Goal: Task Accomplishment & Management: Manage account settings

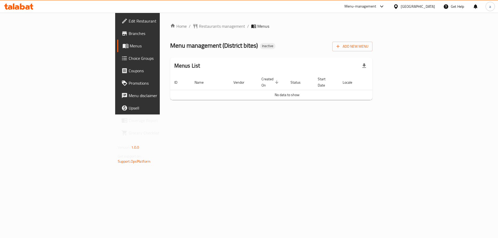
click at [410, 6] on div "[GEOGRAPHIC_DATA]" at bounding box center [418, 7] width 34 height 6
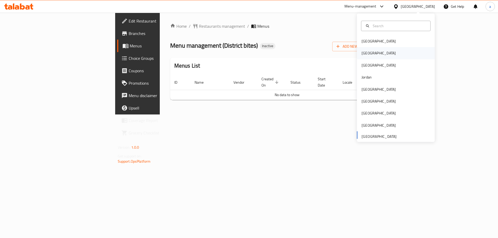
click at [366, 53] on div "[GEOGRAPHIC_DATA]" at bounding box center [379, 53] width 34 height 6
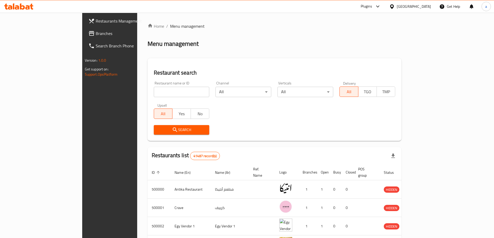
click at [96, 33] on span "Branches" at bounding box center [128, 33] width 65 height 6
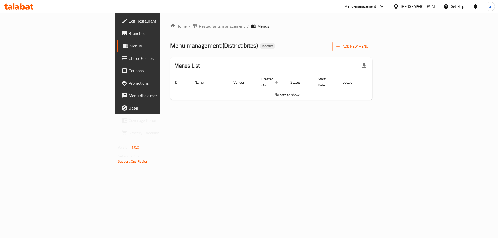
click at [373, 52] on div "Home / Restaurants management / Menus Menu management ( District bites ) Inacti…" at bounding box center [271, 63] width 203 height 81
click at [372, 51] on button "Add New Menu" at bounding box center [352, 47] width 40 height 10
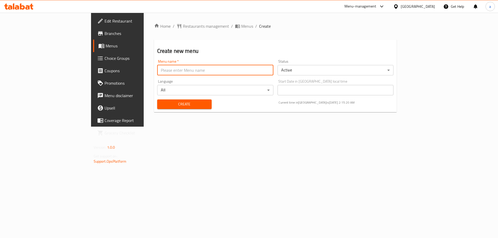
click at [180, 68] on input "text" at bounding box center [215, 70] width 116 height 10
type input "15/10"
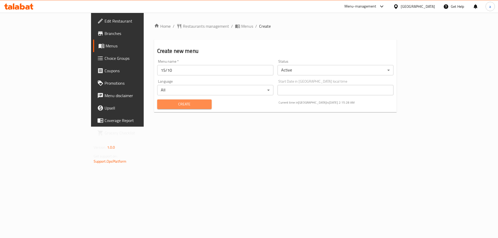
click at [161, 105] on span "Create" at bounding box center [184, 104] width 46 height 6
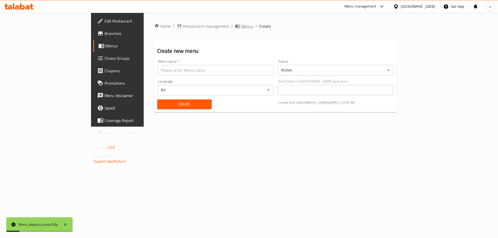
click at [241, 25] on span "Menus" at bounding box center [247, 26] width 12 height 6
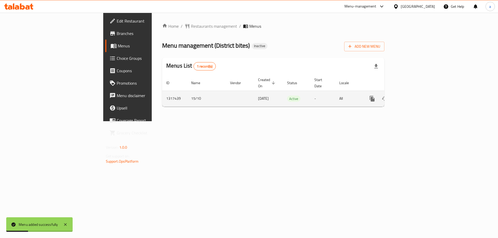
click at [412, 96] on icon "enhanced table" at bounding box center [409, 98] width 5 height 5
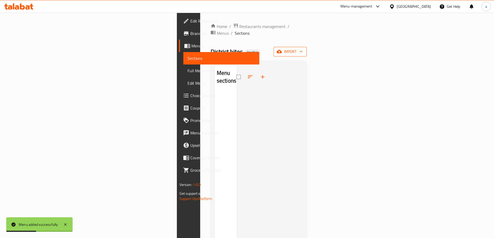
click at [303, 49] on span "import" at bounding box center [290, 52] width 25 height 6
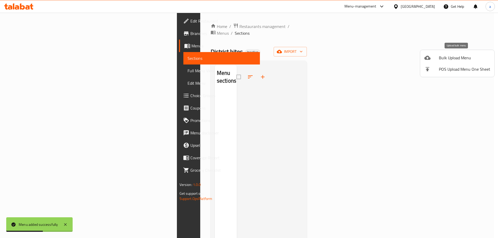
click at [461, 59] on span "Bulk Upload Menu" at bounding box center [464, 58] width 51 height 6
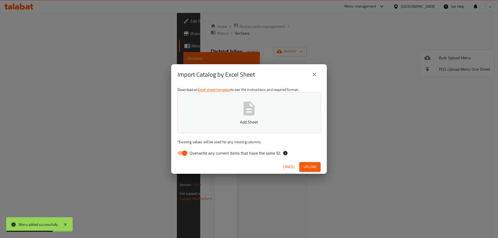
click at [198, 154] on span "Overwrite any current items that have the same ID." at bounding box center [235, 153] width 91 height 6
click at [198, 154] on input "Overwrite any current items that have the same ID." at bounding box center [185, 153] width 30 height 10
checkbox input "false"
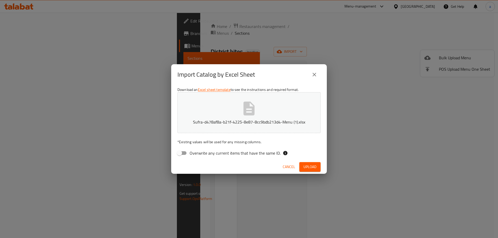
click at [311, 166] on span "Upload" at bounding box center [309, 167] width 13 height 6
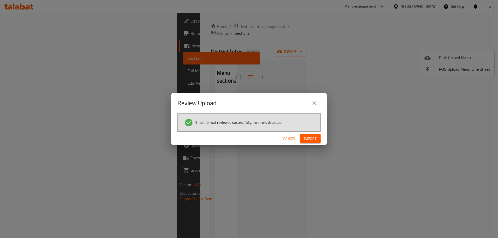
click at [310, 137] on span "Import" at bounding box center [310, 139] width 12 height 6
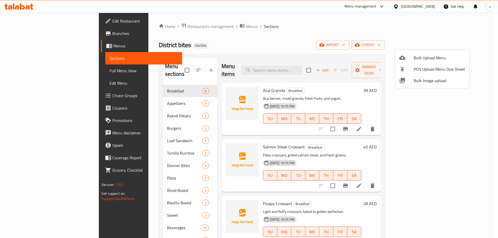
click at [332, 38] on div at bounding box center [249, 119] width 498 height 238
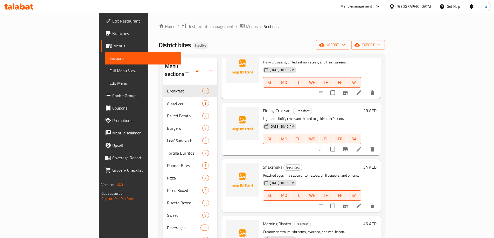
scroll to position [104, 0]
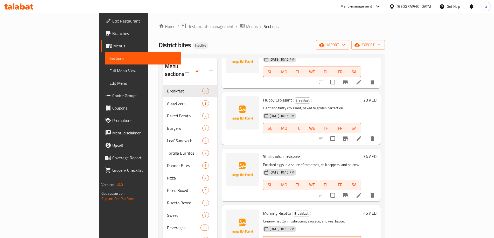
click at [109, 72] on span "Full Menu View" at bounding box center [143, 71] width 68 height 6
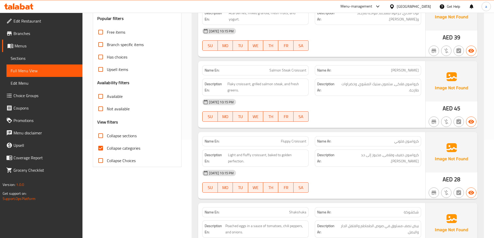
scroll to position [104, 0]
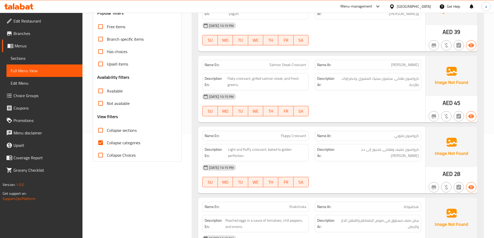
click at [105, 143] on input "Collapse categories" at bounding box center [100, 143] width 12 height 12
checkbox input "false"
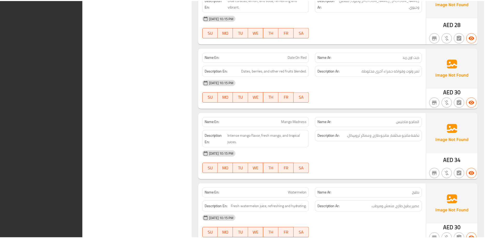
scroll to position [4986, 0]
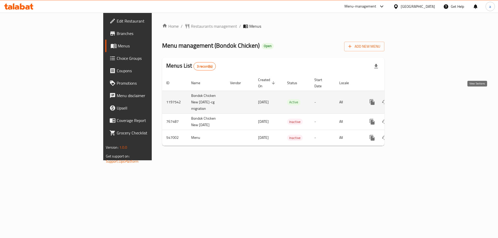
click at [412, 100] on icon "enhanced table" at bounding box center [409, 102] width 5 height 5
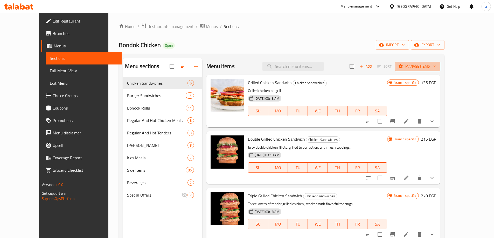
click at [436, 68] on span "Manage items" at bounding box center [417, 66] width 37 height 6
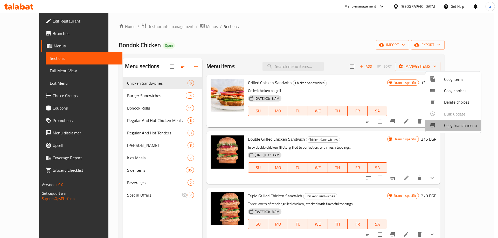
click at [460, 126] on span "Copy branch menu" at bounding box center [460, 125] width 33 height 6
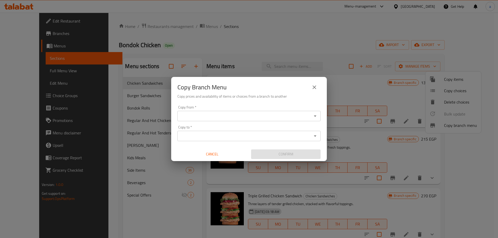
click at [220, 116] on input "Copy from   *" at bounding box center [244, 116] width 131 height 7
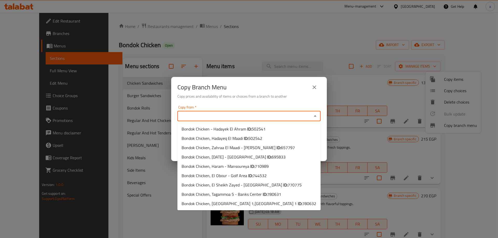
paste input "770775"
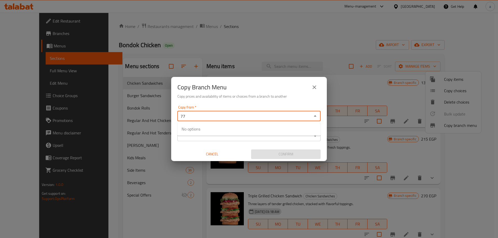
type input "7"
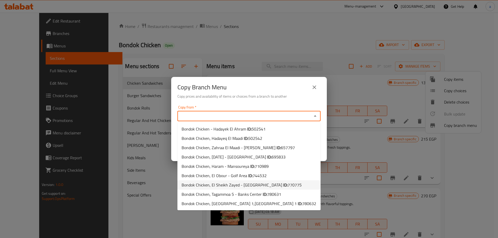
click at [288, 185] on span "770775" at bounding box center [295, 185] width 14 height 8
type input "Bondok Chicken, El Sheikh Zayed - El Nahda"
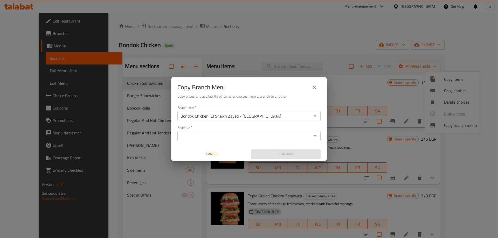
drag, startPoint x: 220, startPoint y: 133, endPoint x: 221, endPoint y: 136, distance: 2.6
click at [221, 136] on input "Copy to   *" at bounding box center [244, 136] width 131 height 7
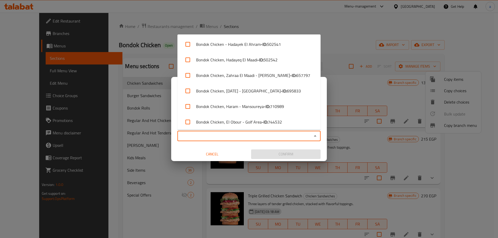
paste input "780632"
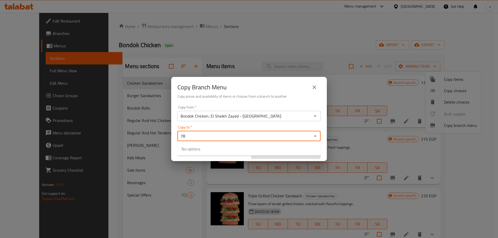
type input "7"
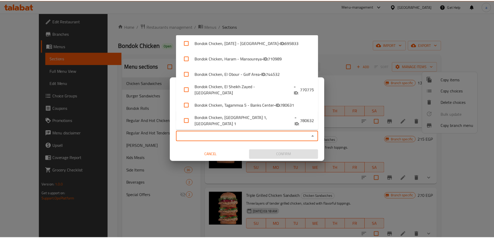
scroll to position [49, 0]
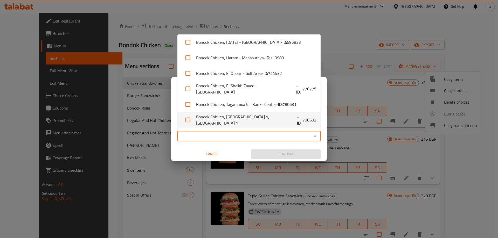
click at [274, 120] on li "Bondok Chicken, El Rehab City 1,El Rehab City 1 - ID: 780632" at bounding box center [248, 120] width 143 height 16
checkbox input "true"
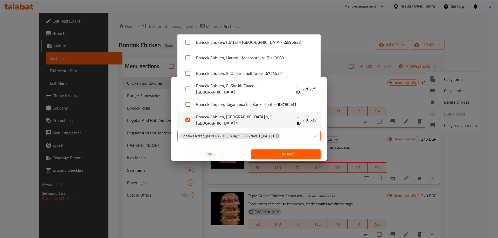
click at [285, 155] on span "Confirm" at bounding box center [285, 154] width 61 height 6
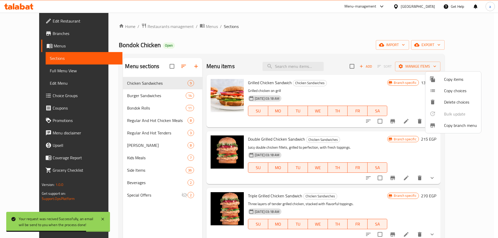
click at [34, 33] on div at bounding box center [249, 119] width 498 height 238
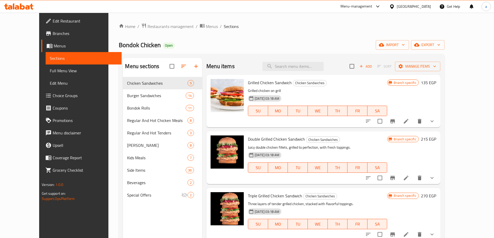
click at [53, 33] on span "Branches" at bounding box center [85, 33] width 65 height 6
